Goal: Use online tool/utility: Use online tool/utility

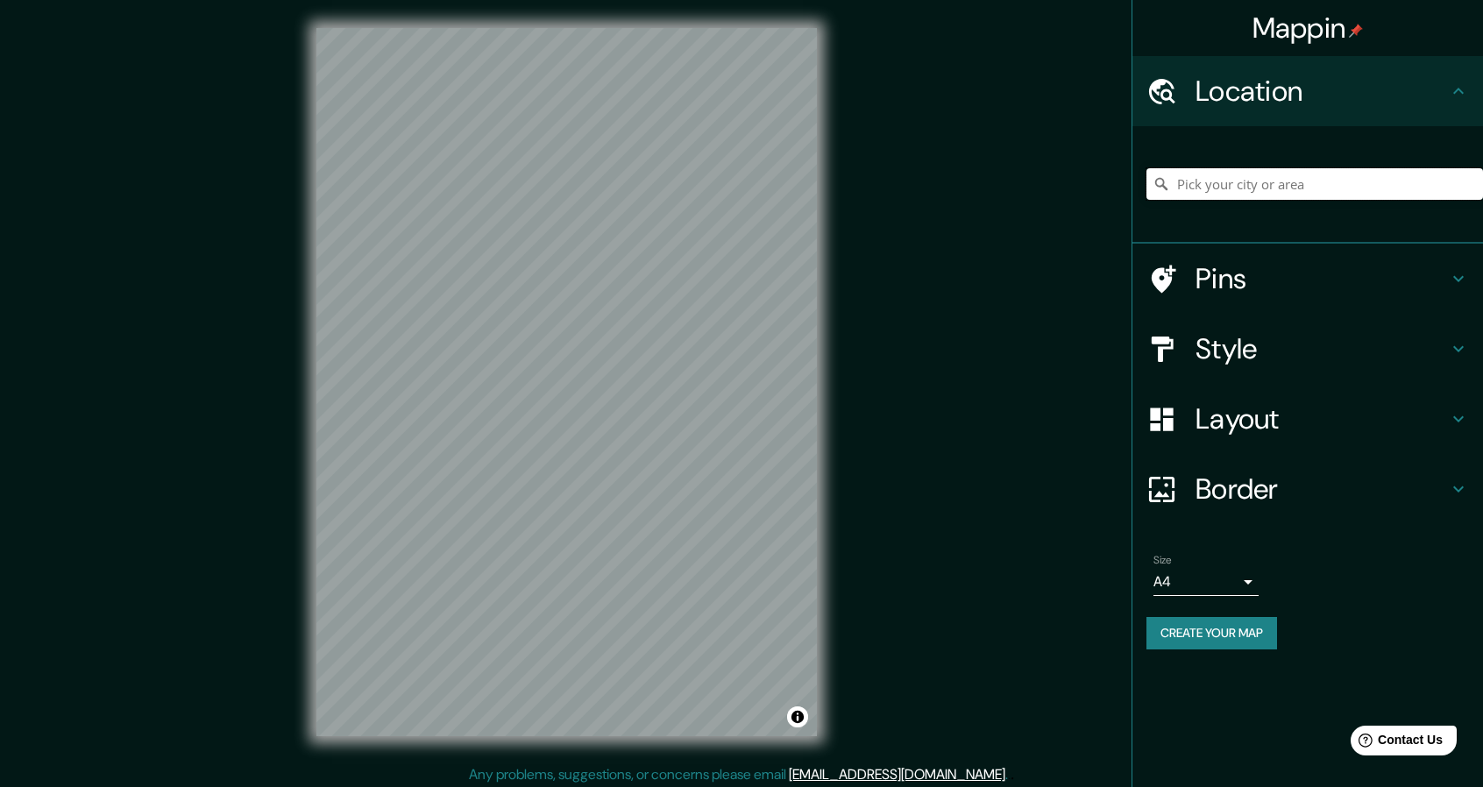
click at [1209, 183] on input "Pick your city or area" at bounding box center [1314, 184] width 337 height 32
paste input "21°00′18″N 100°47′36″O﻿ / ﻿21.005, -100.79333333333"
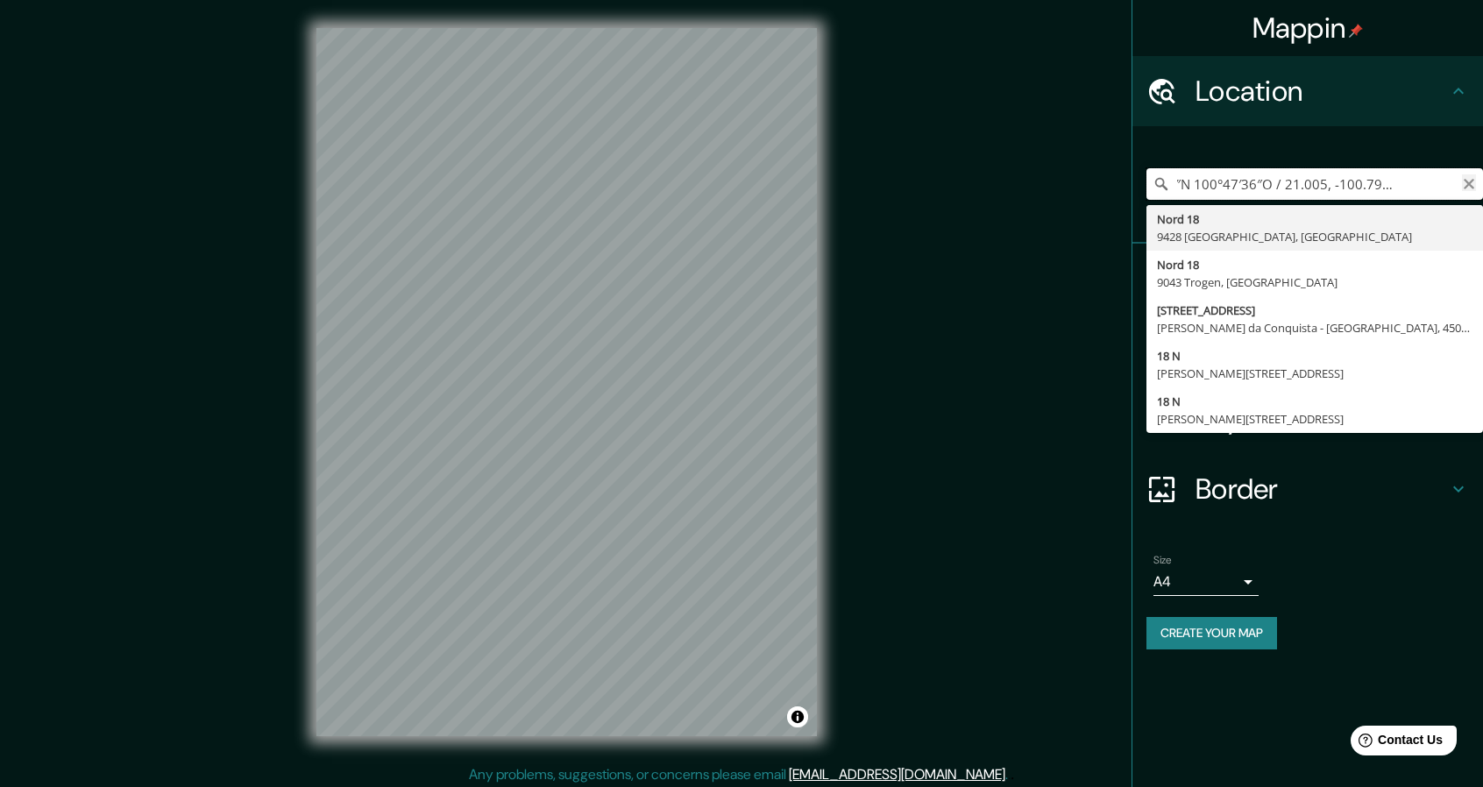
scroll to position [0, 61]
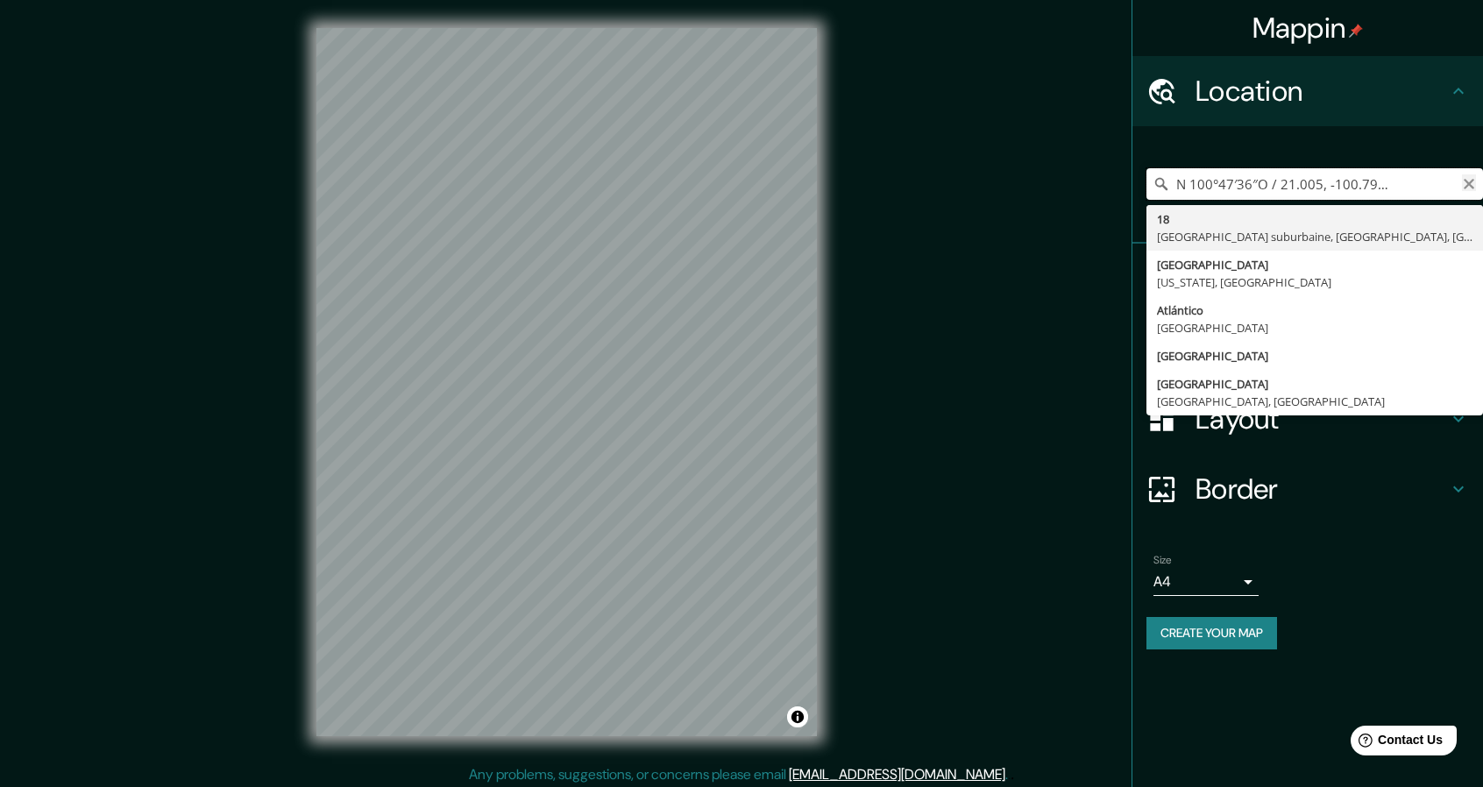
type input "21°00′18″N 100°47′36″O﻿ / ﻿21.005, -100.79333333333 at"
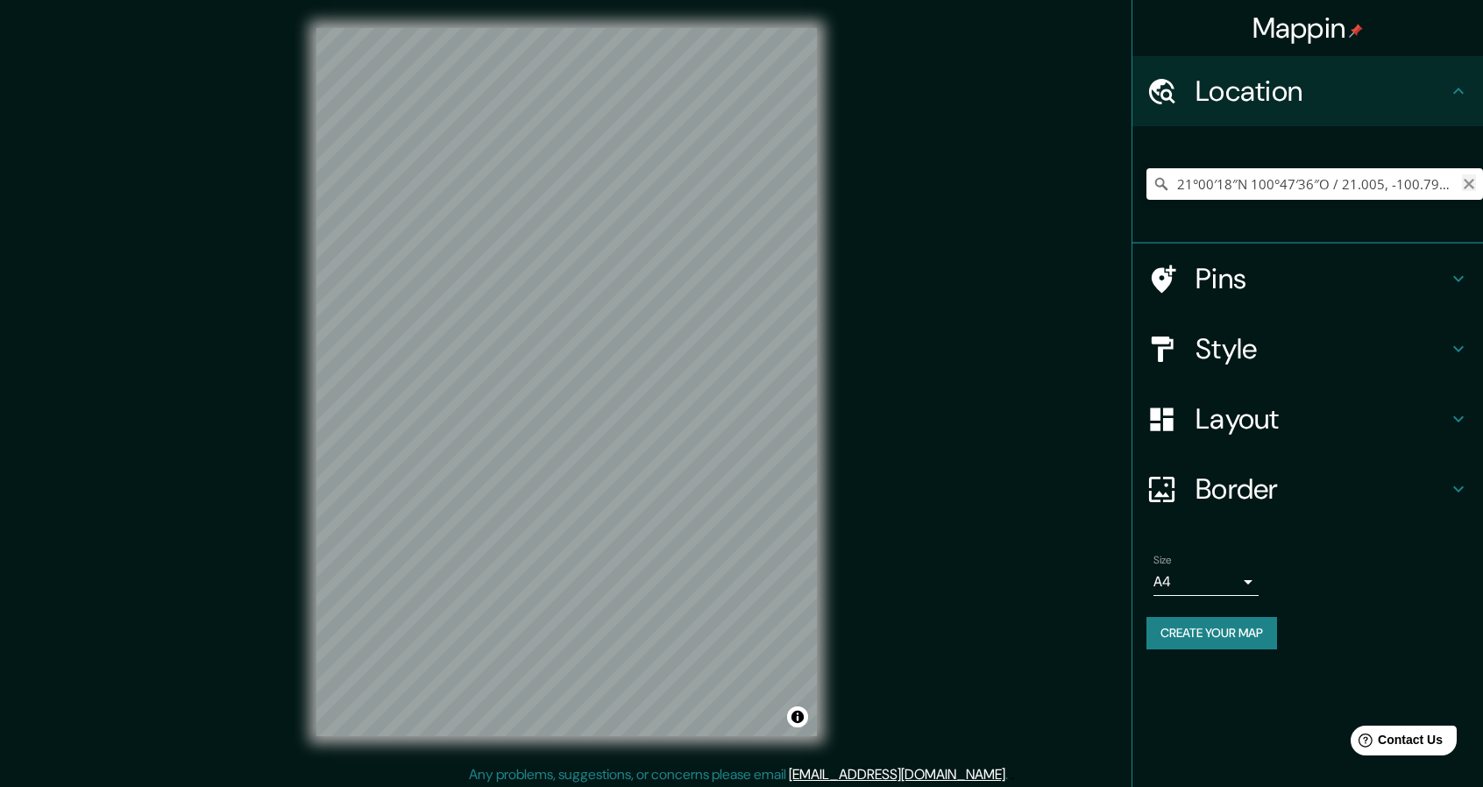
click at [1465, 181] on icon "Clear" at bounding box center [1469, 184] width 11 height 11
click at [1465, 181] on input "Pick your city or area" at bounding box center [1314, 184] width 337 height 32
click at [1403, 180] on input "Pick your city or area" at bounding box center [1314, 184] width 337 height 32
type input "[GEOGRAPHIC_DATA], [GEOGRAPHIC_DATA], [GEOGRAPHIC_DATA], [GEOGRAPHIC_DATA]"
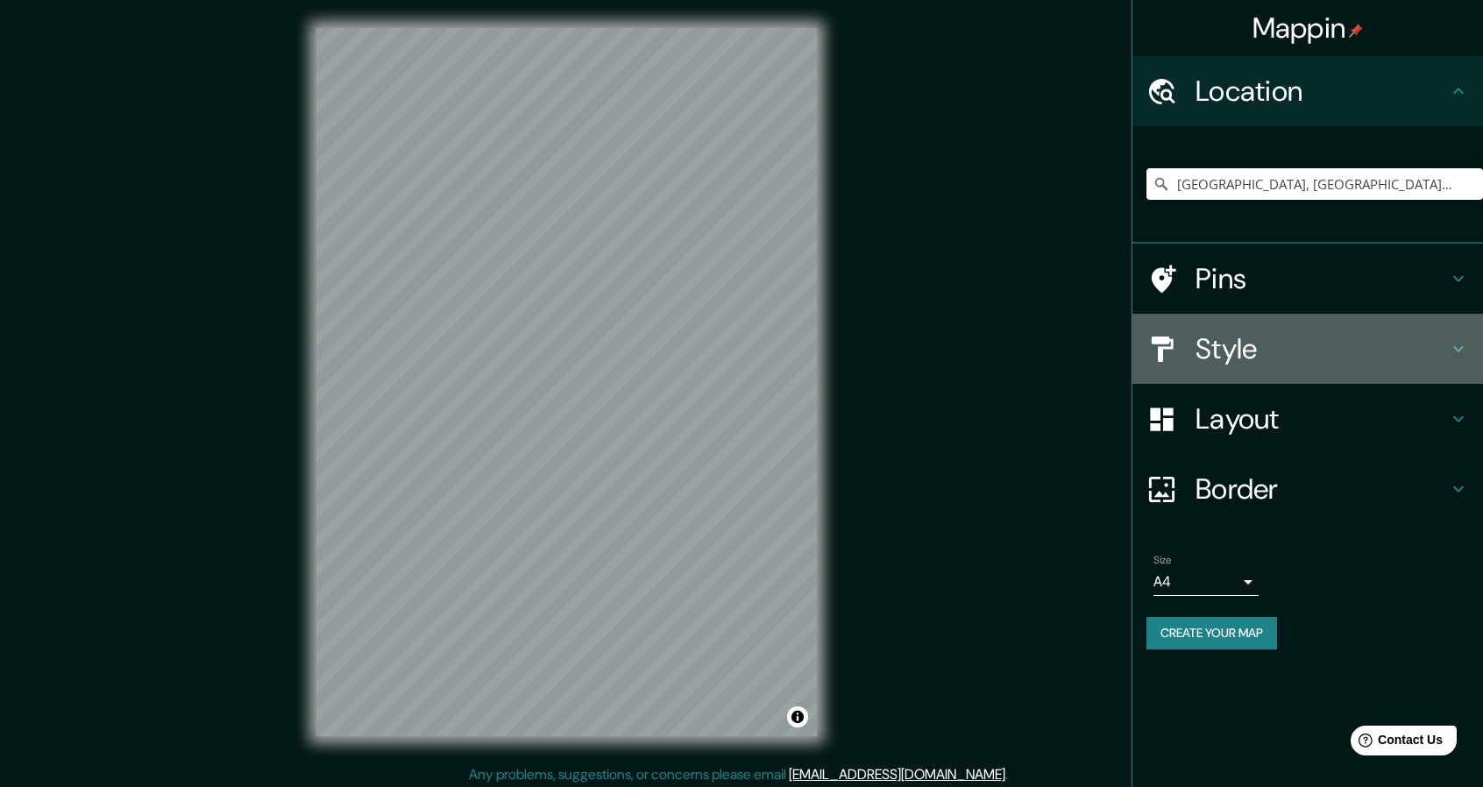
click at [1458, 344] on icon at bounding box center [1458, 348] width 21 height 21
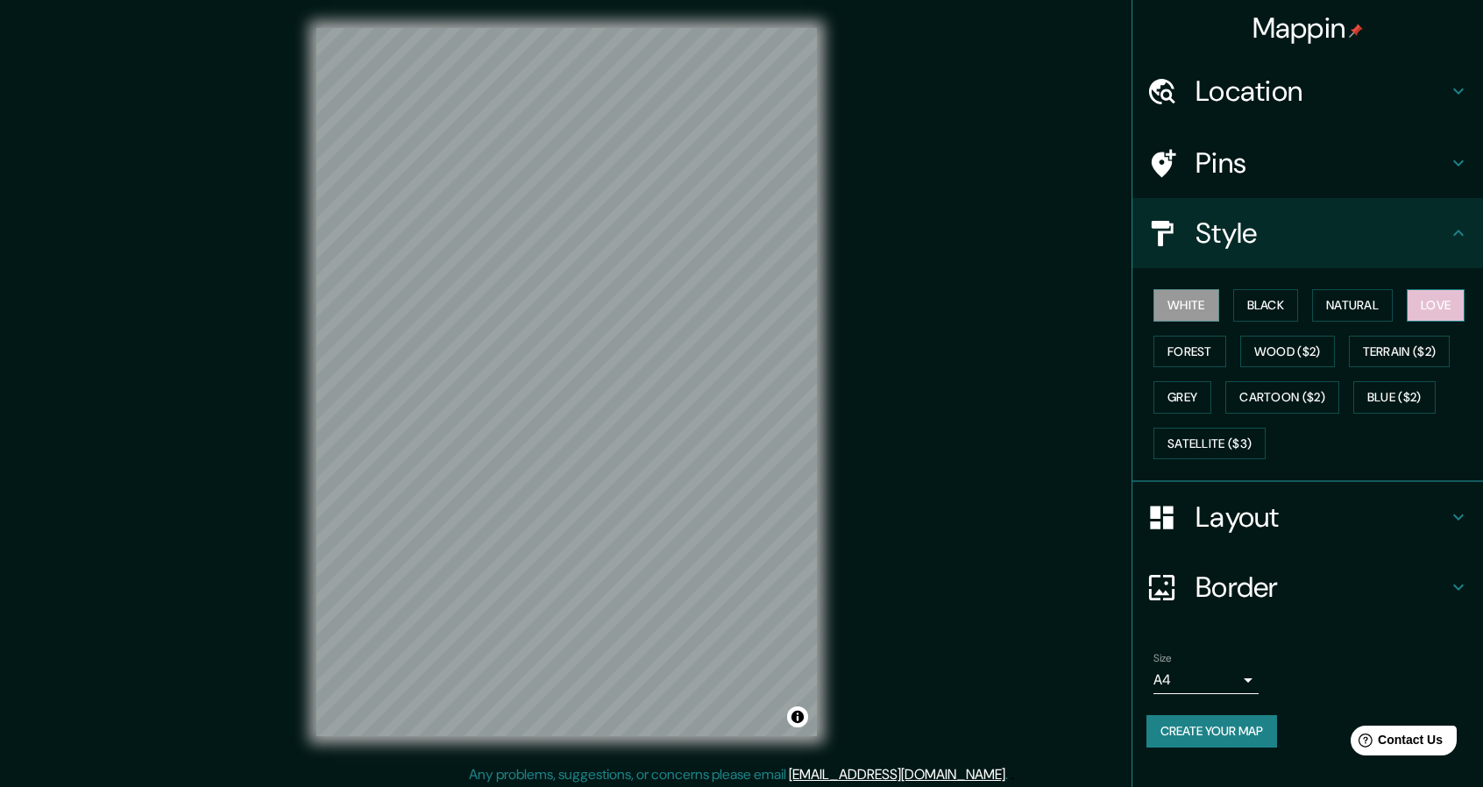
click at [1446, 289] on button "Love" at bounding box center [1436, 305] width 58 height 32
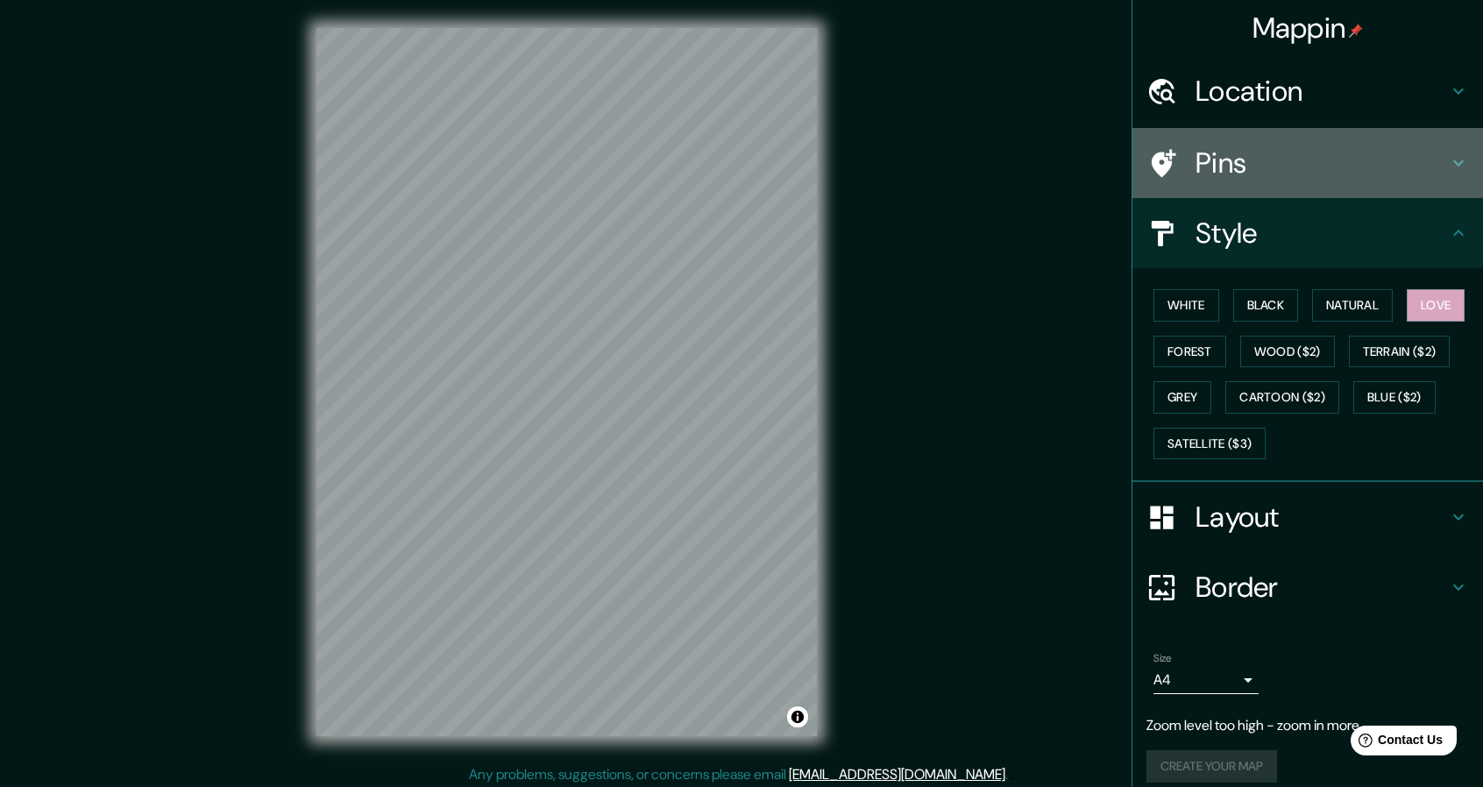
click at [1223, 174] on h4 "Pins" at bounding box center [1321, 162] width 252 height 35
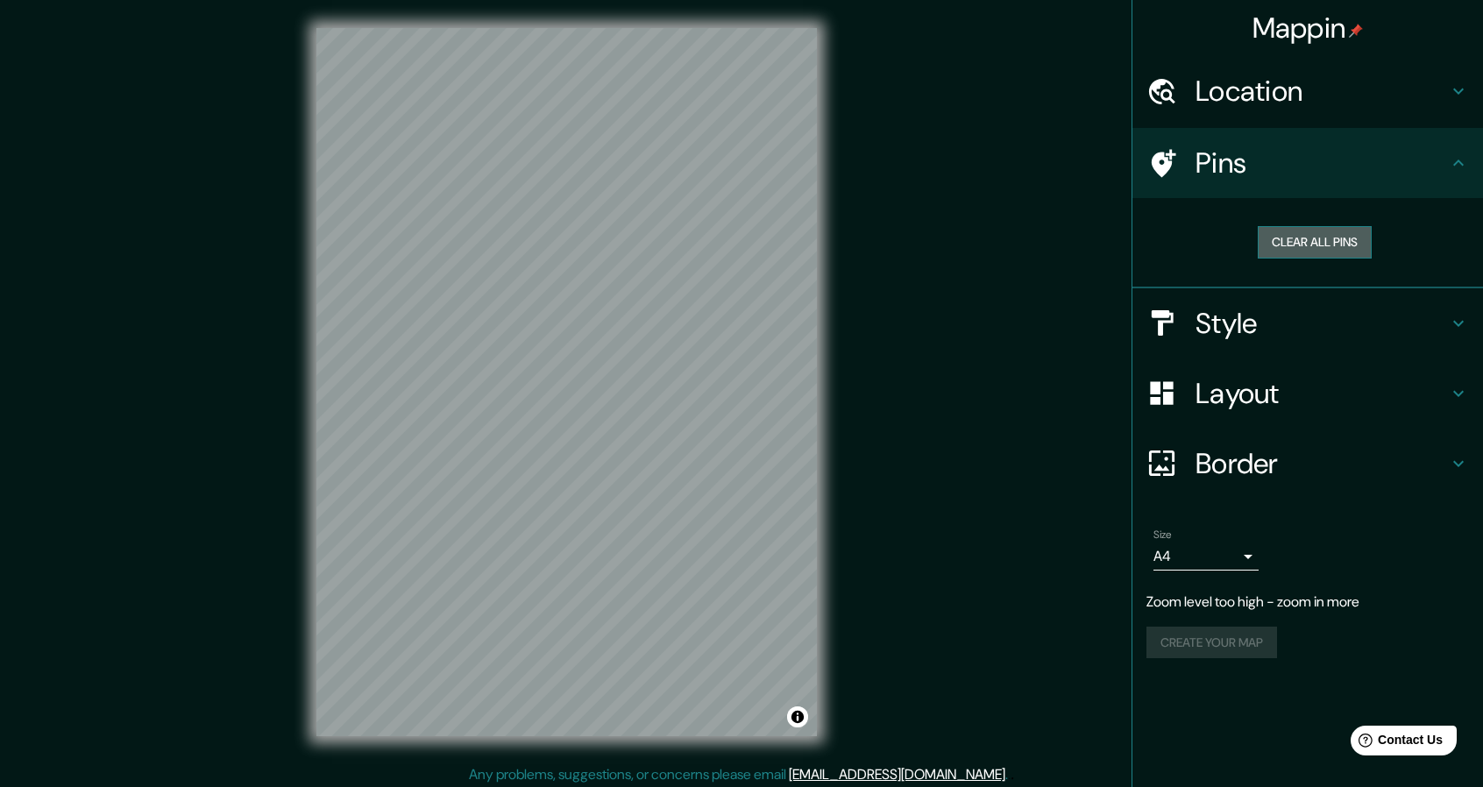
click at [1285, 245] on button "Clear all pins" at bounding box center [1315, 242] width 114 height 32
click at [1352, 99] on h4 "Location" at bounding box center [1321, 91] width 252 height 35
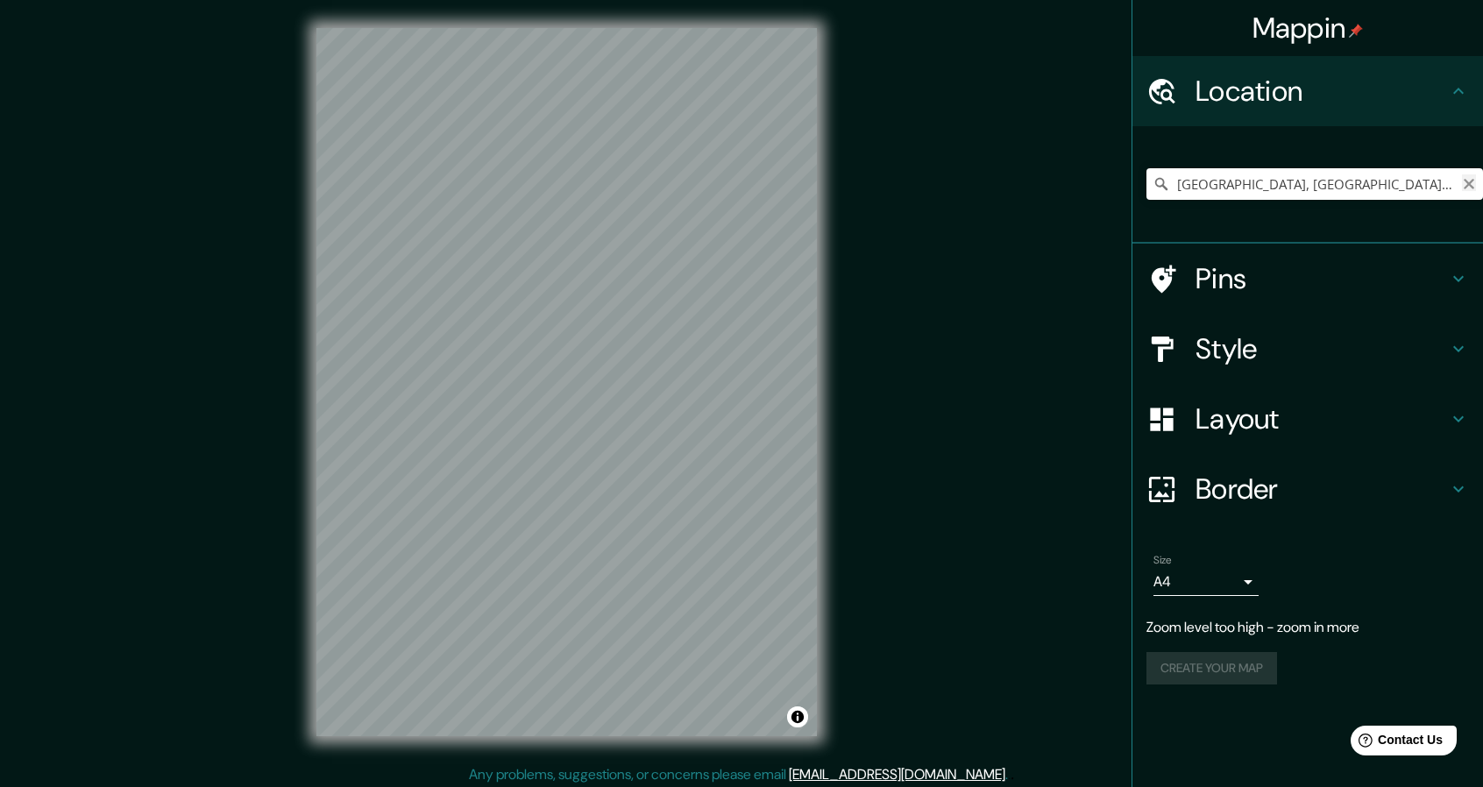
click at [1468, 181] on icon "Clear" at bounding box center [1469, 184] width 14 height 14
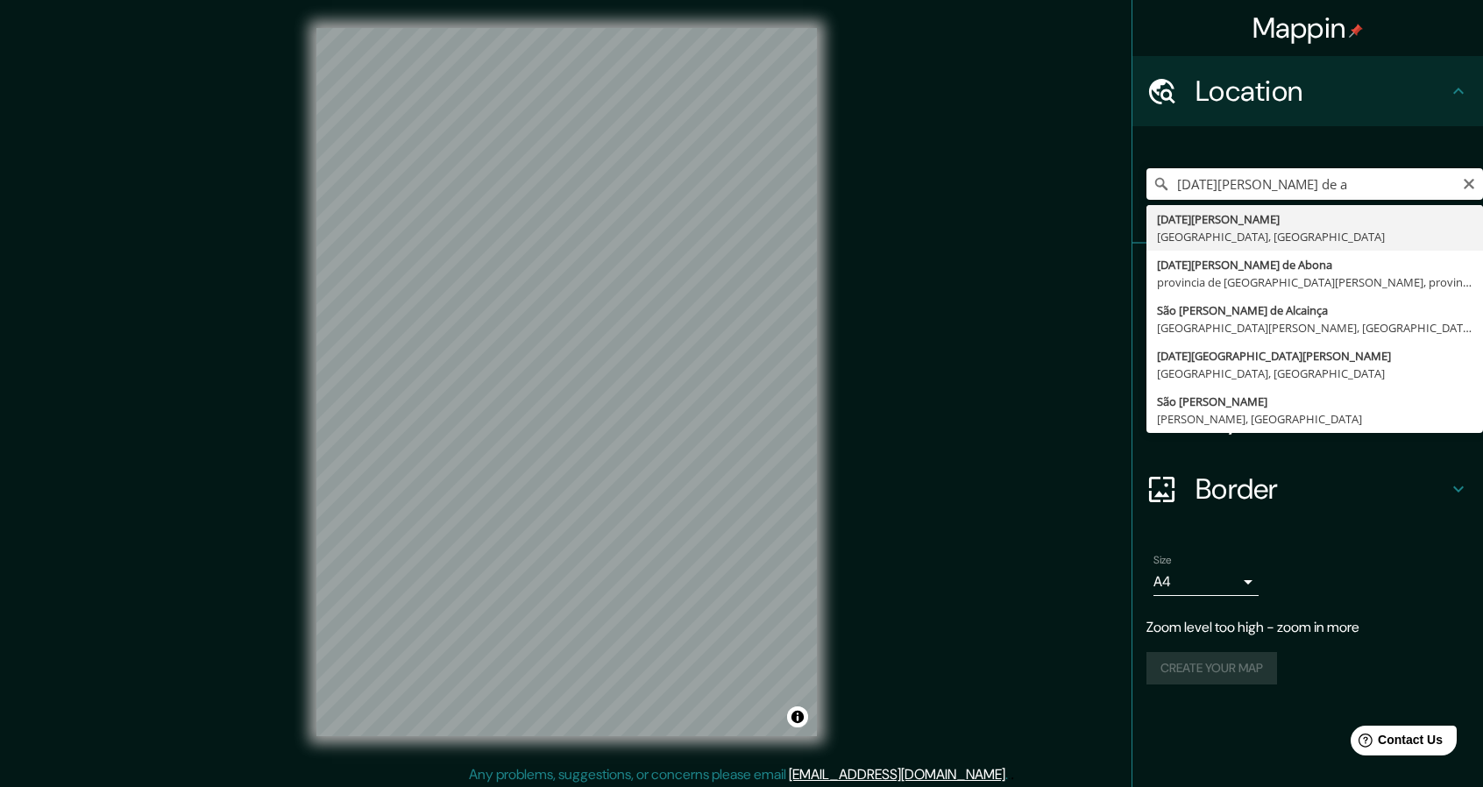
type input "[DATE][GEOGRAPHIC_DATA][PERSON_NAME], [GEOGRAPHIC_DATA], [GEOGRAPHIC_DATA]"
